Goal: Information Seeking & Learning: Learn about a topic

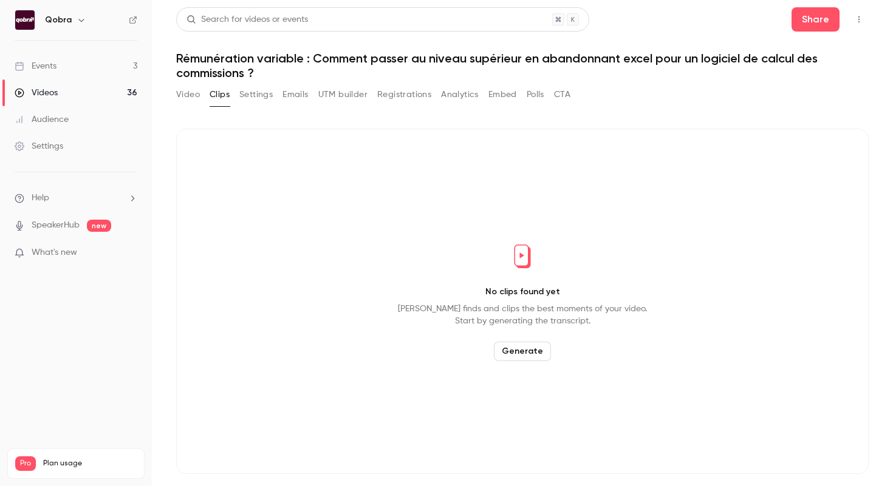
click at [121, 64] on link "Events 3" at bounding box center [76, 66] width 152 height 27
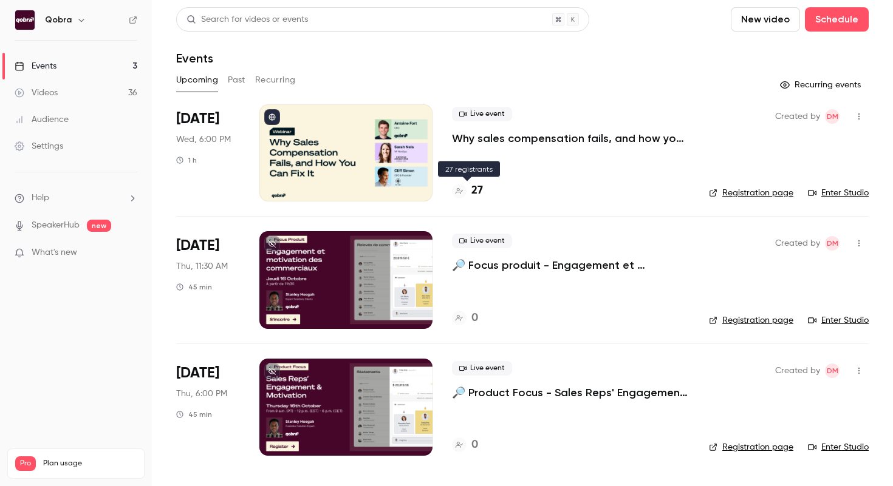
click at [480, 191] on h4 "27" at bounding box center [477, 191] width 12 height 16
